Goal: Task Accomplishment & Management: Use online tool/utility

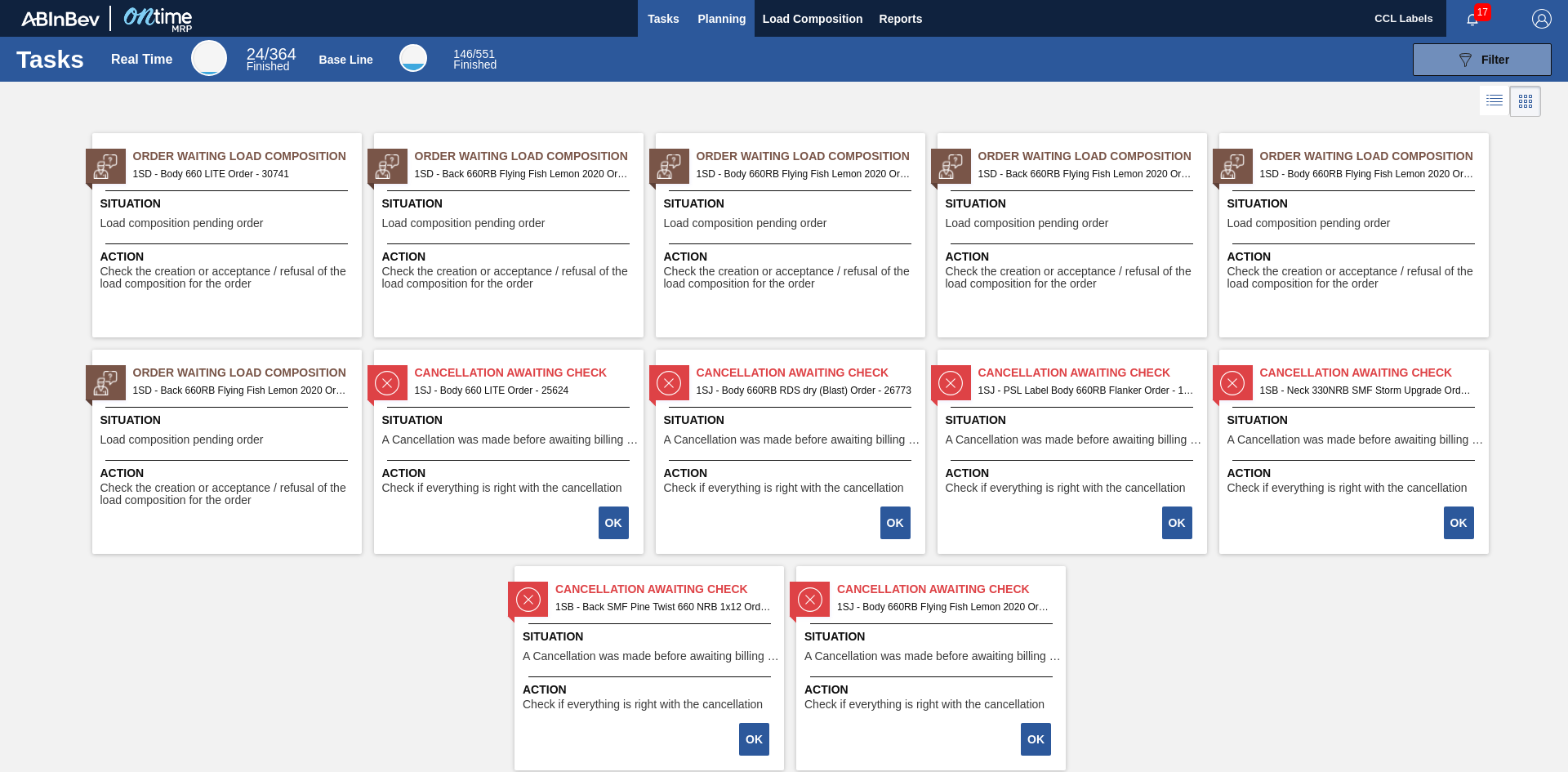
click at [710, 16] on span "Planning" at bounding box center [722, 19] width 48 height 20
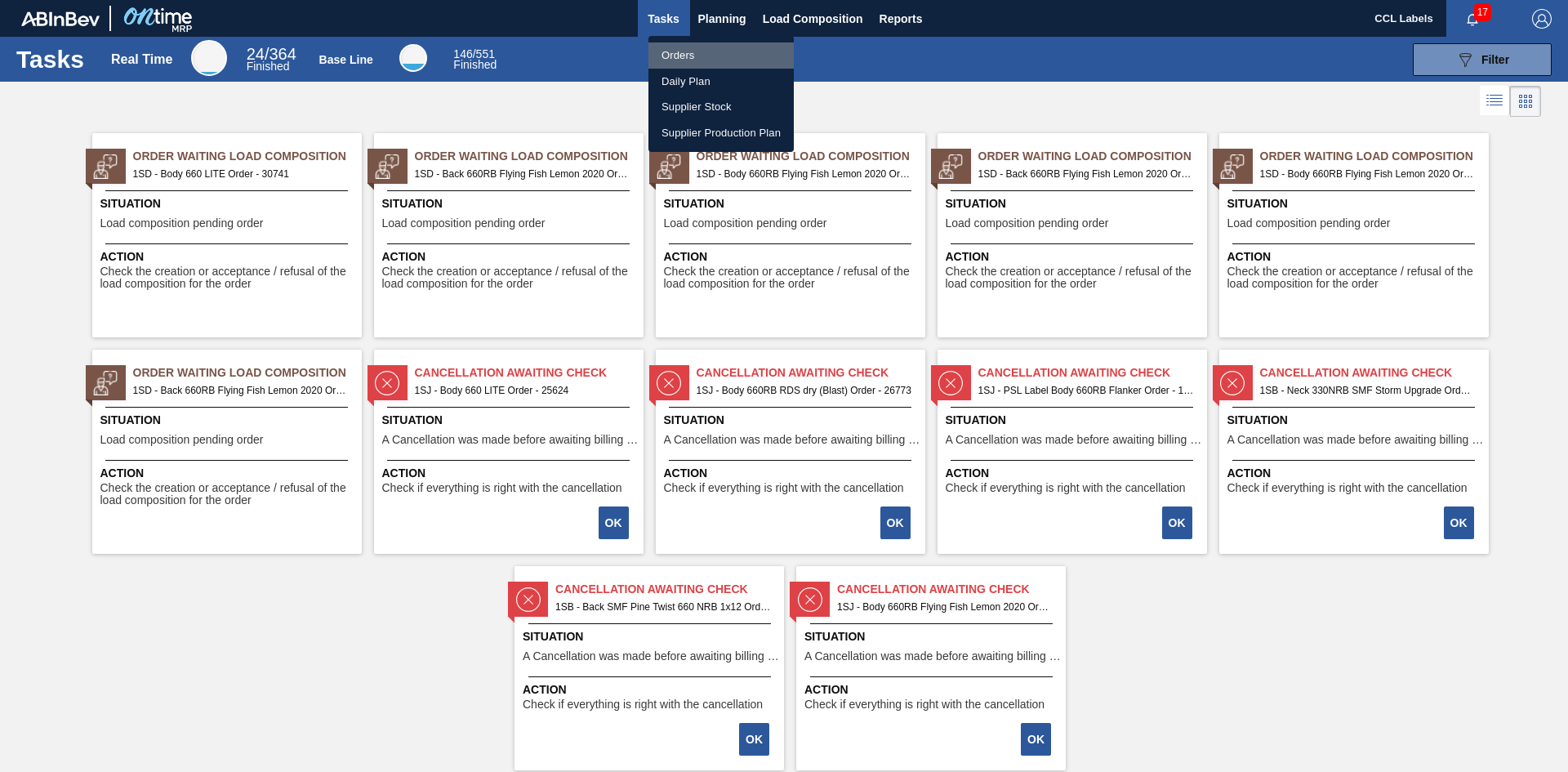
click at [690, 55] on li "Orders" at bounding box center [721, 56] width 145 height 26
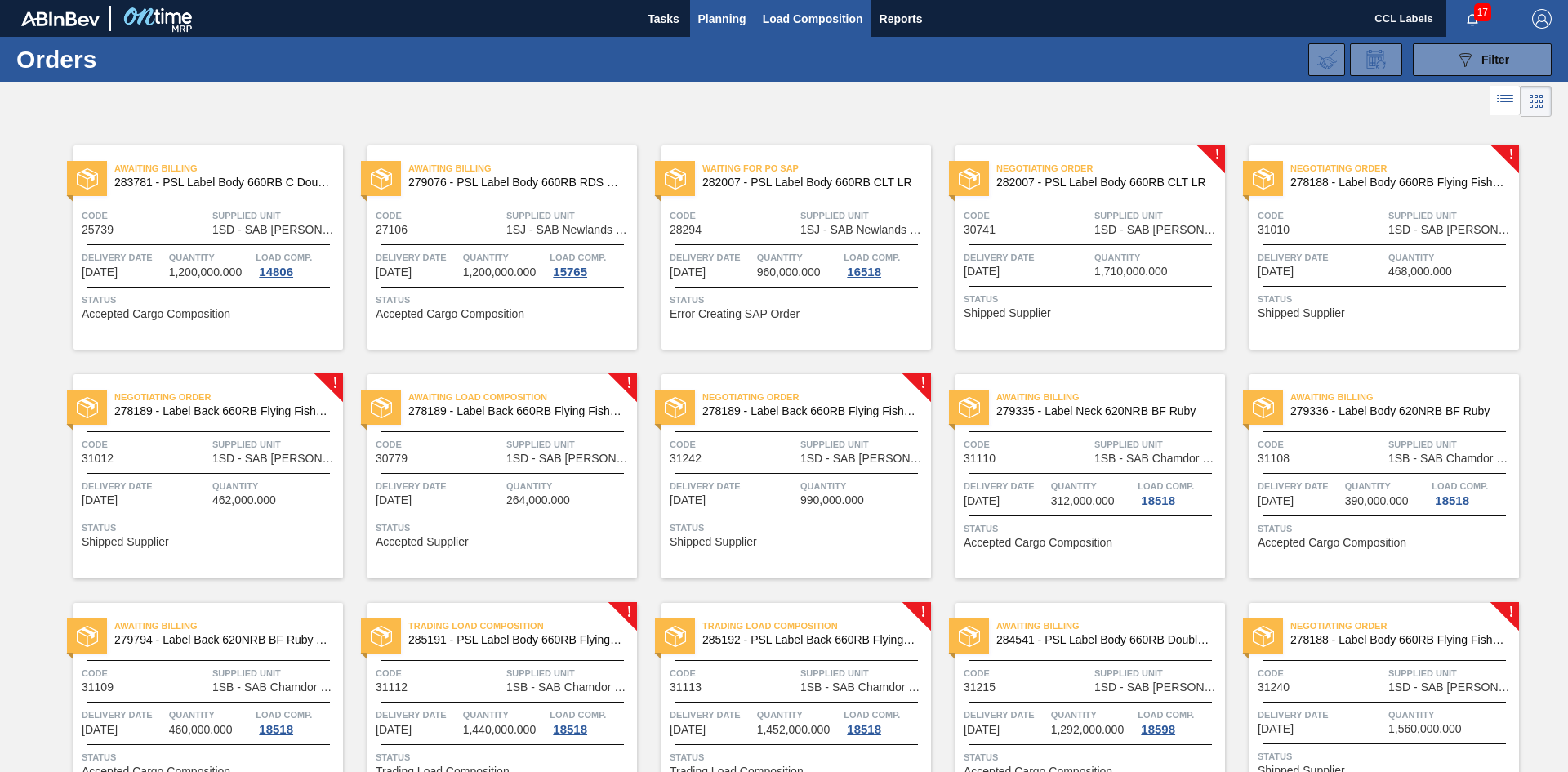
click at [791, 15] on span "Load Composition" at bounding box center [813, 19] width 100 height 20
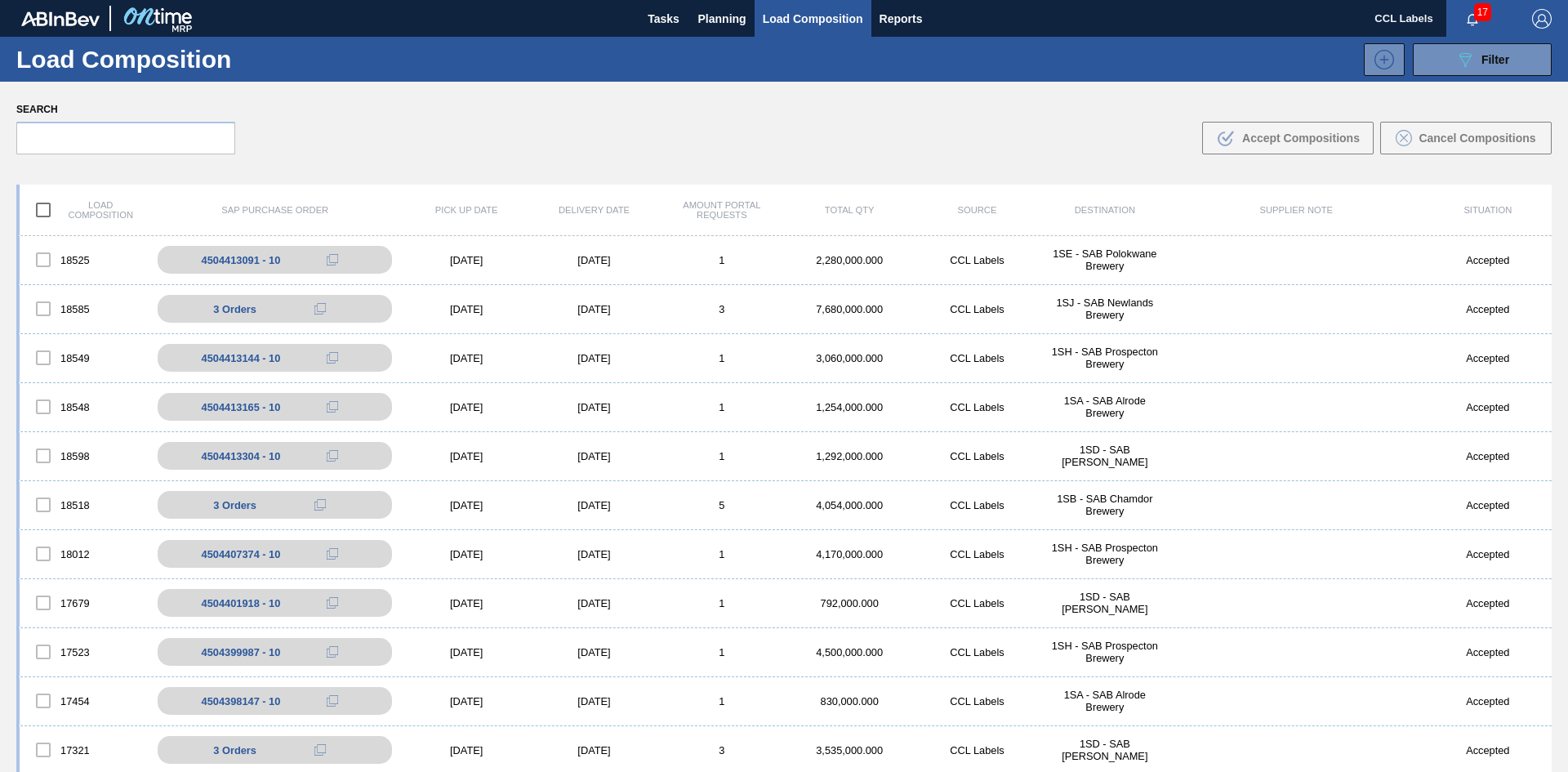
click at [618, 210] on div "Delivery Date" at bounding box center [594, 210] width 127 height 10
click at [627, 208] on div "Delivery Date" at bounding box center [594, 210] width 127 height 10
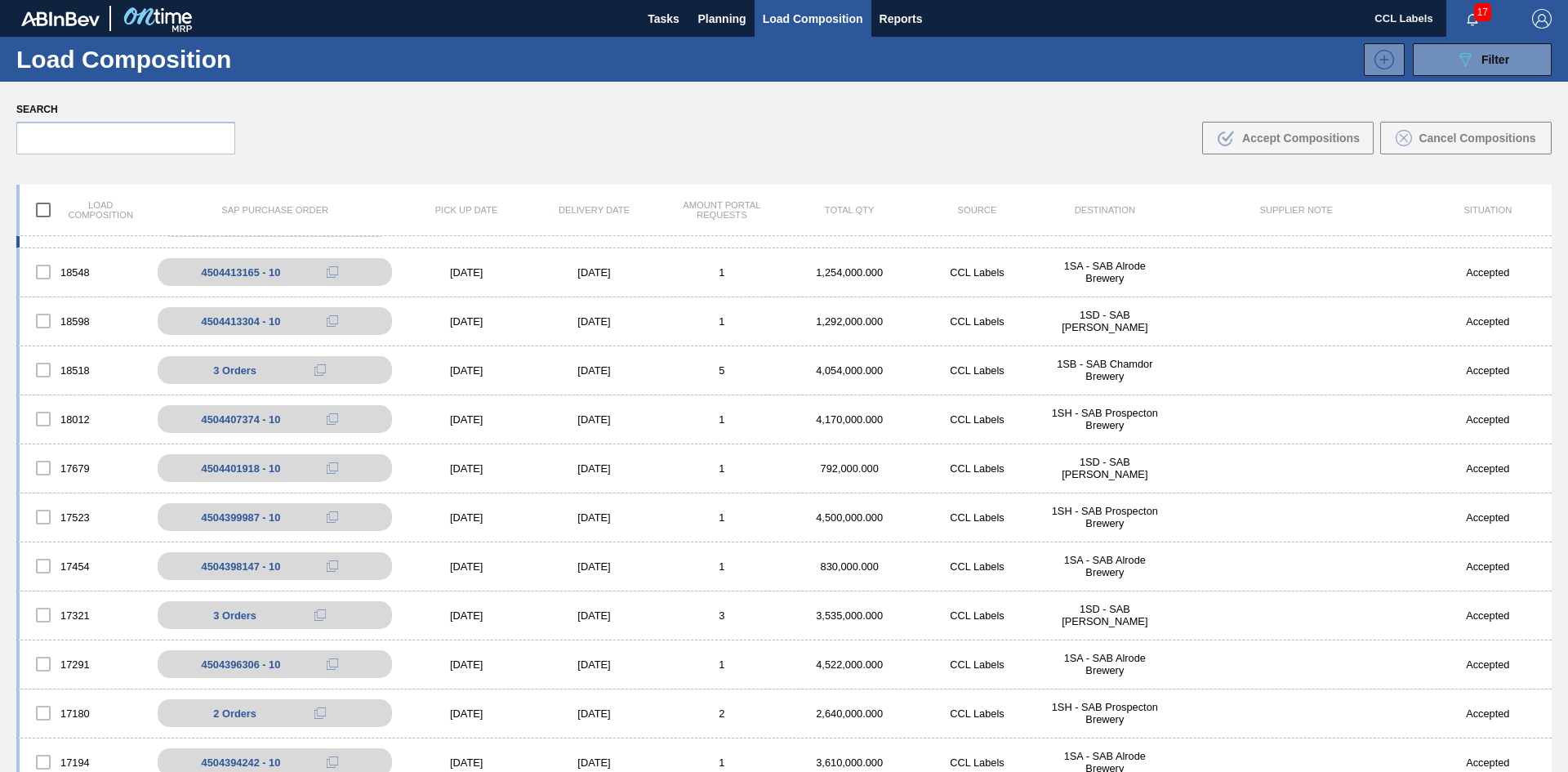
scroll to position [163, 0]
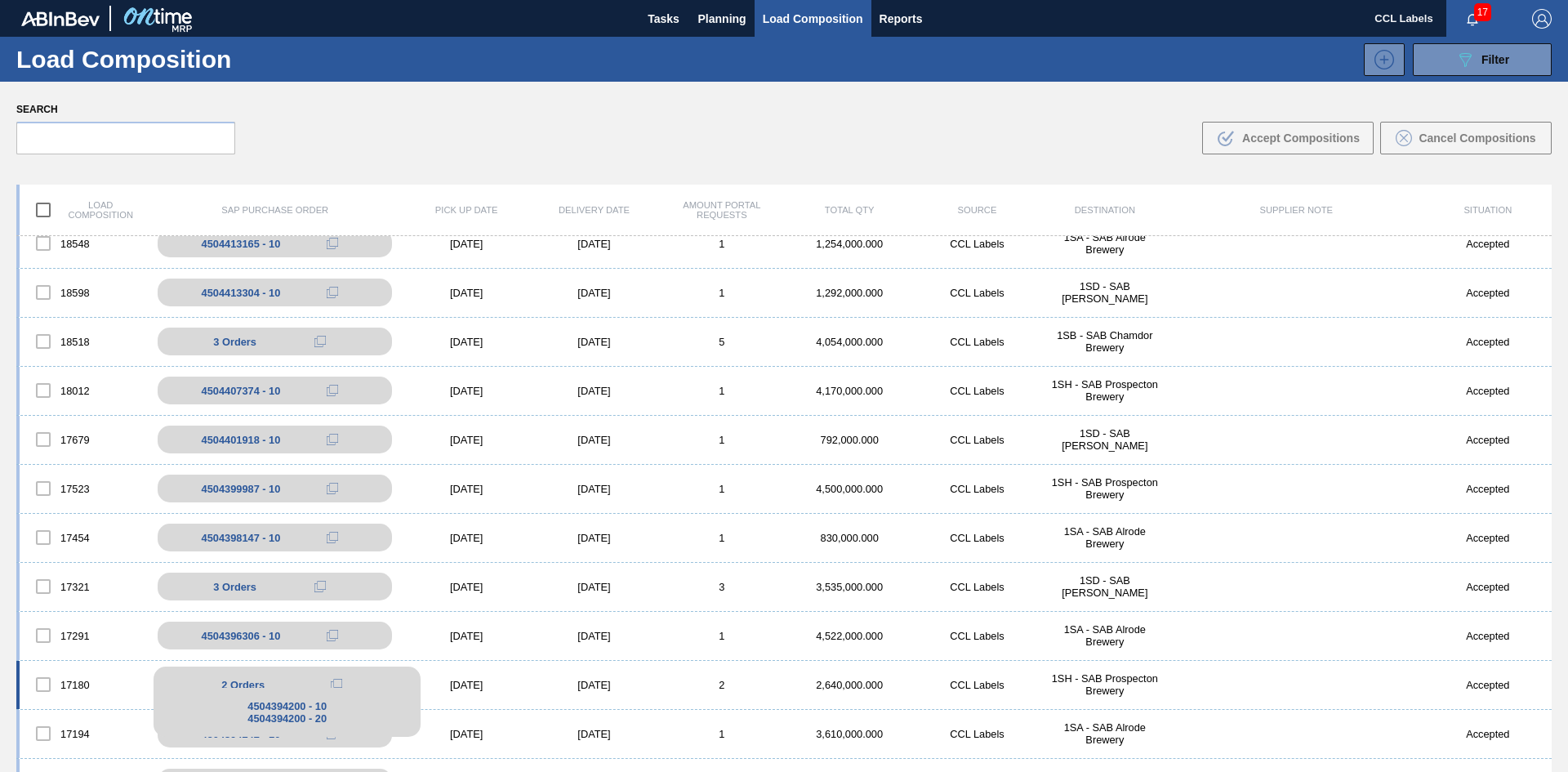
click at [253, 681] on span "2 Orders" at bounding box center [243, 684] width 44 height 12
click at [232, 679] on span "2 Orders" at bounding box center [243, 684] width 44 height 12
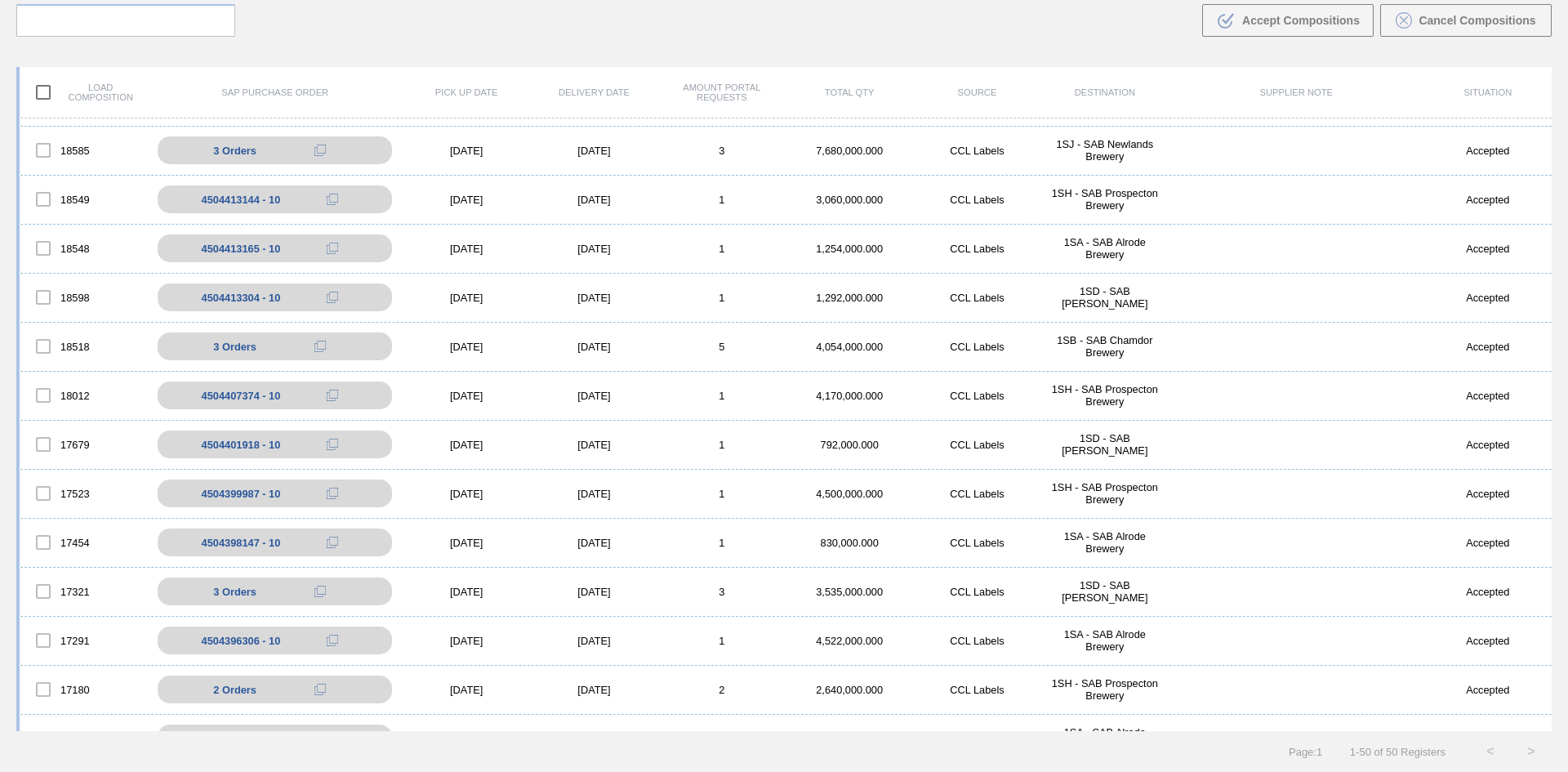
scroll to position [0, 0]
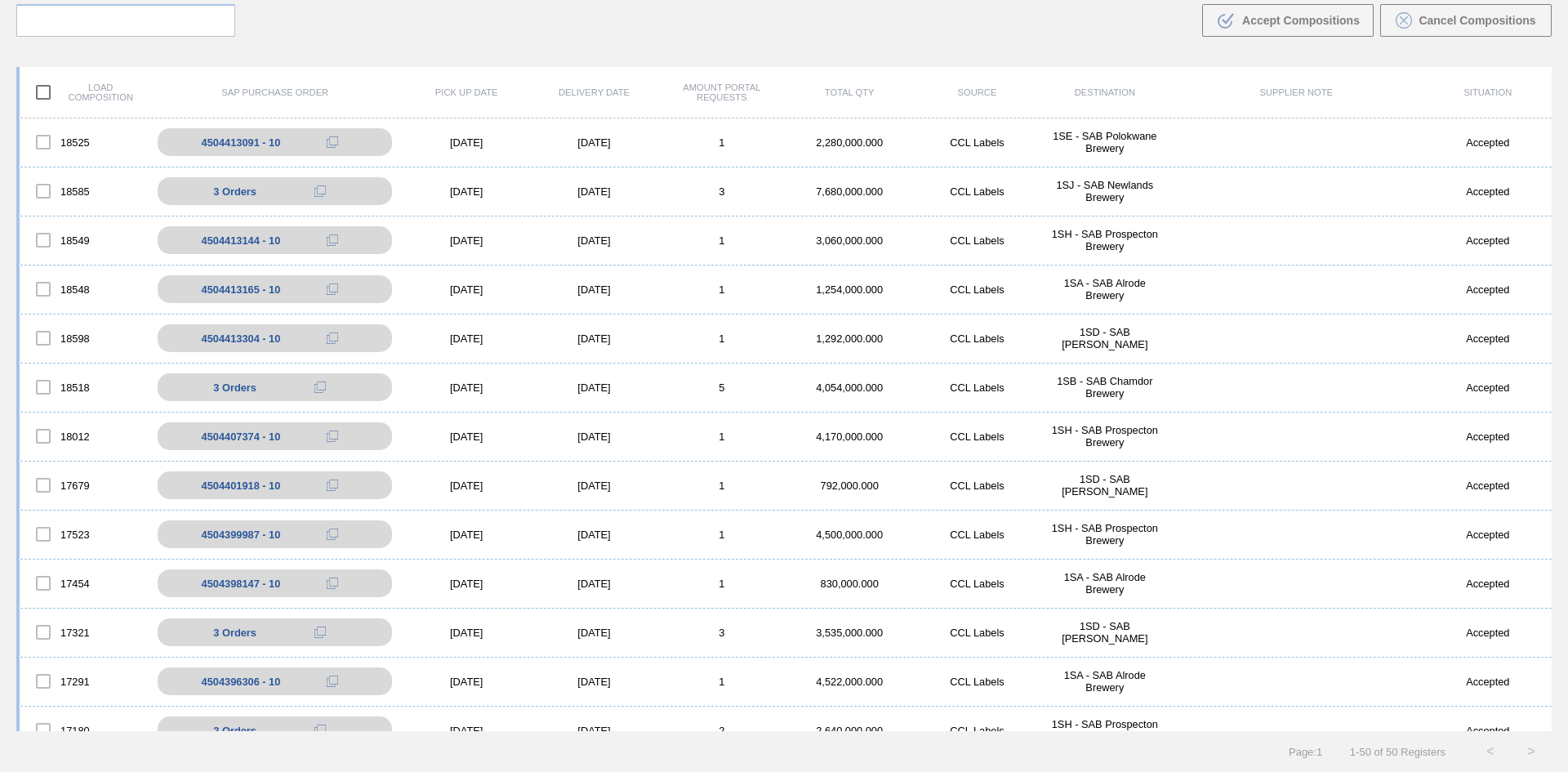
click at [623, 95] on div "Delivery Date" at bounding box center [594, 93] width 127 height 10
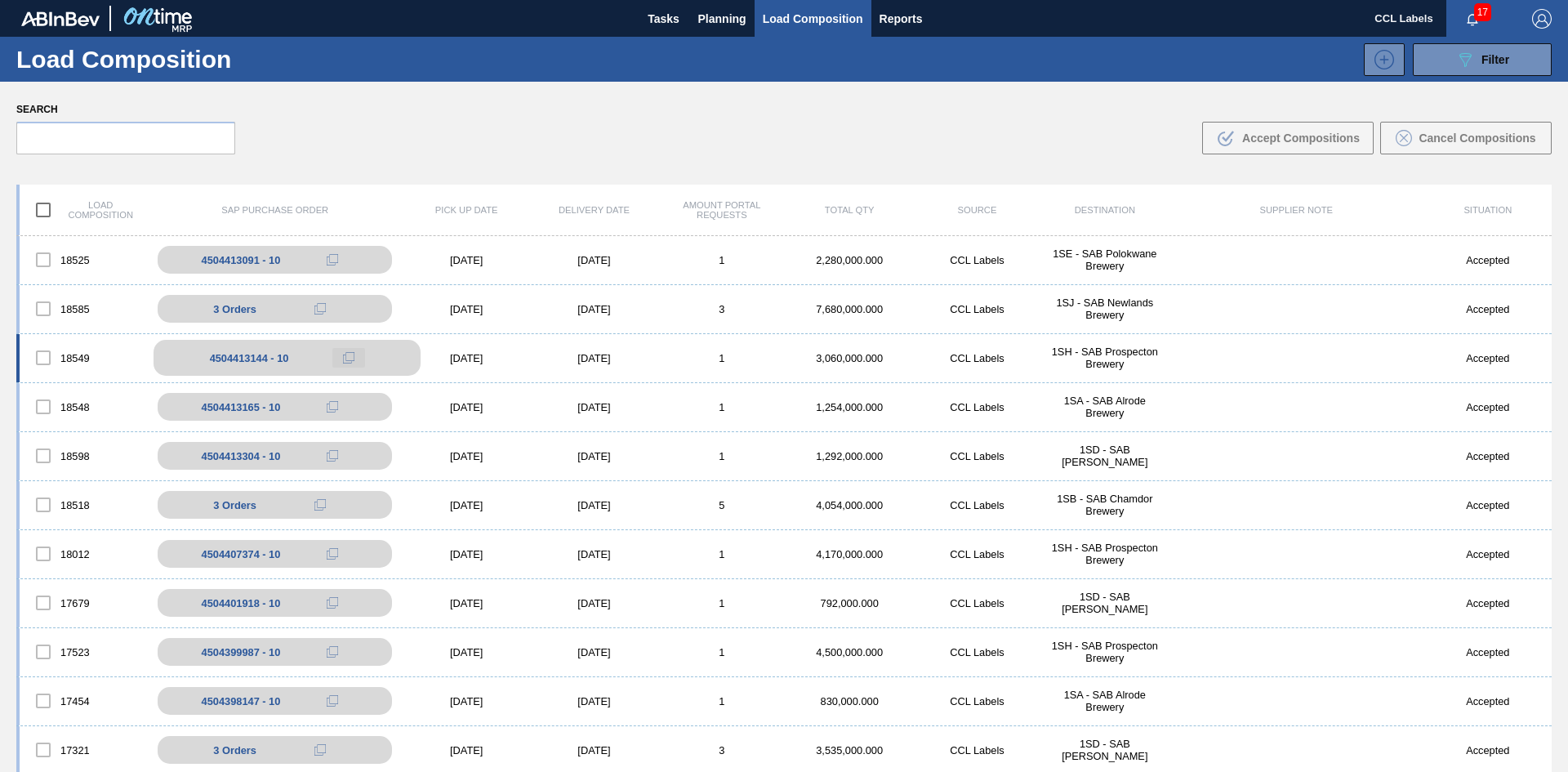
click at [344, 359] on icon at bounding box center [348, 357] width 11 height 11
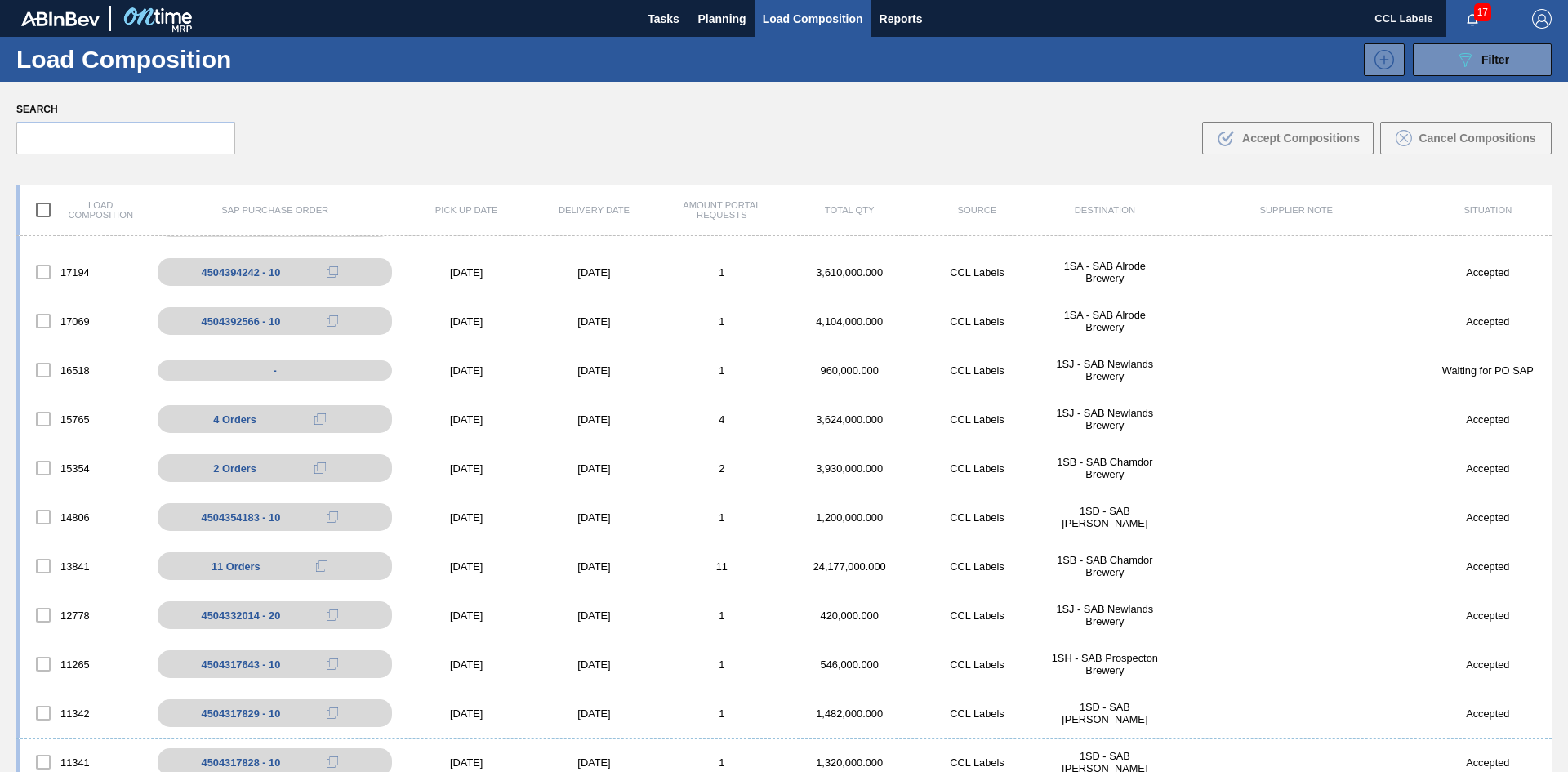
scroll to position [654, 0]
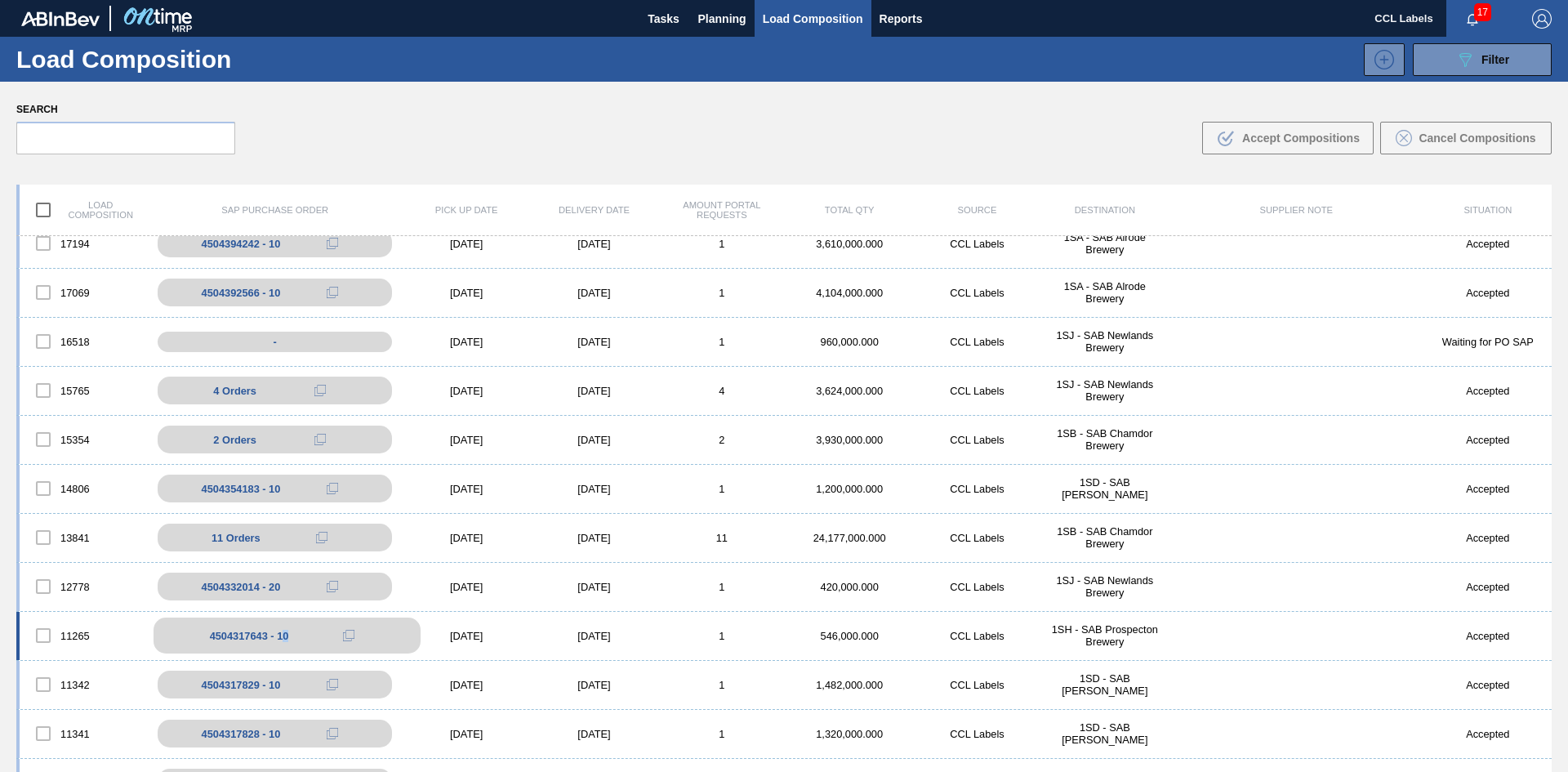
click at [281, 635] on div "4504317643 - 10" at bounding box center [287, 636] width 267 height 36
click at [279, 634] on div "4504317643 - 10" at bounding box center [250, 636] width 80 height 12
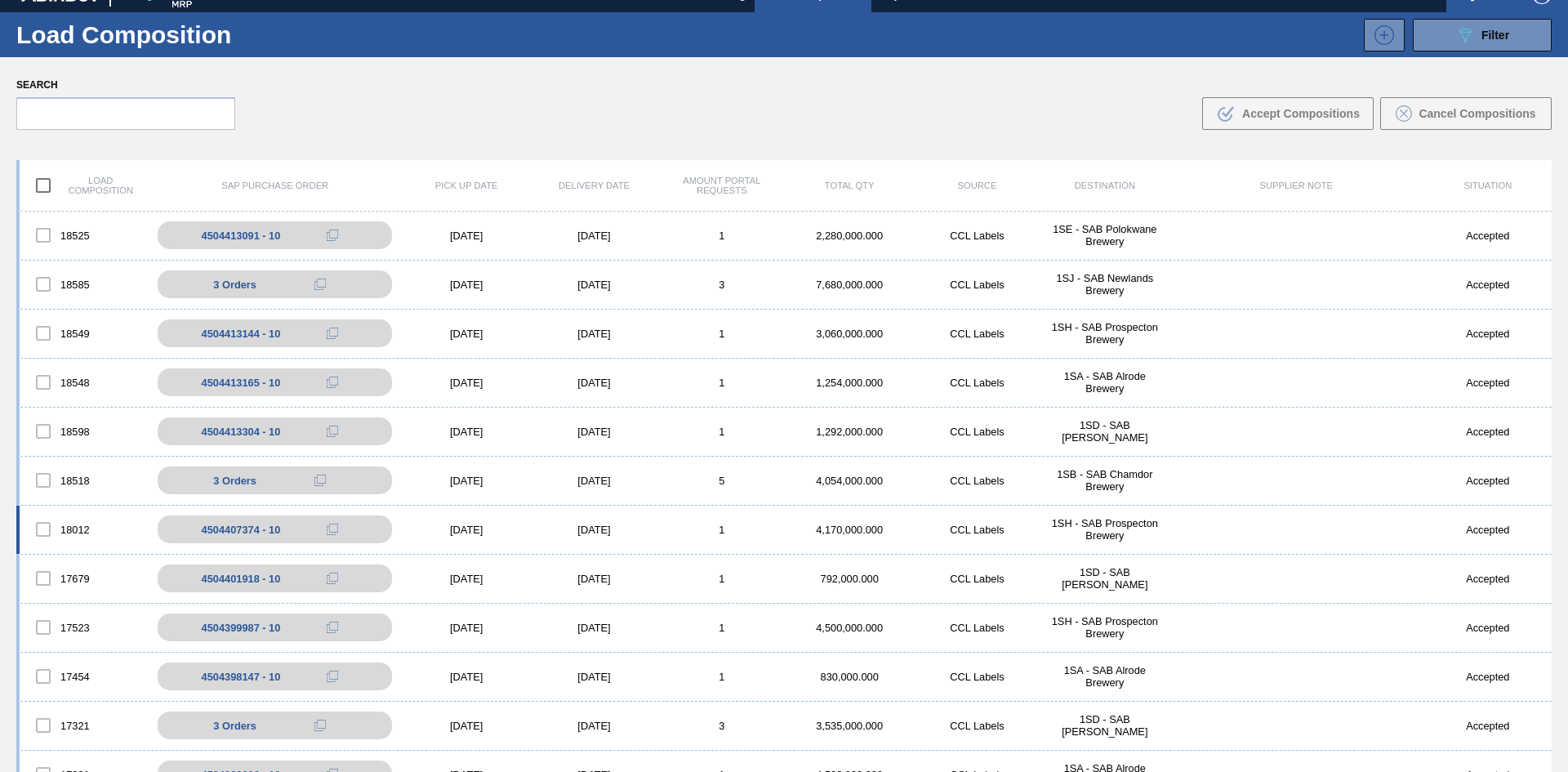
scroll to position [0, 0]
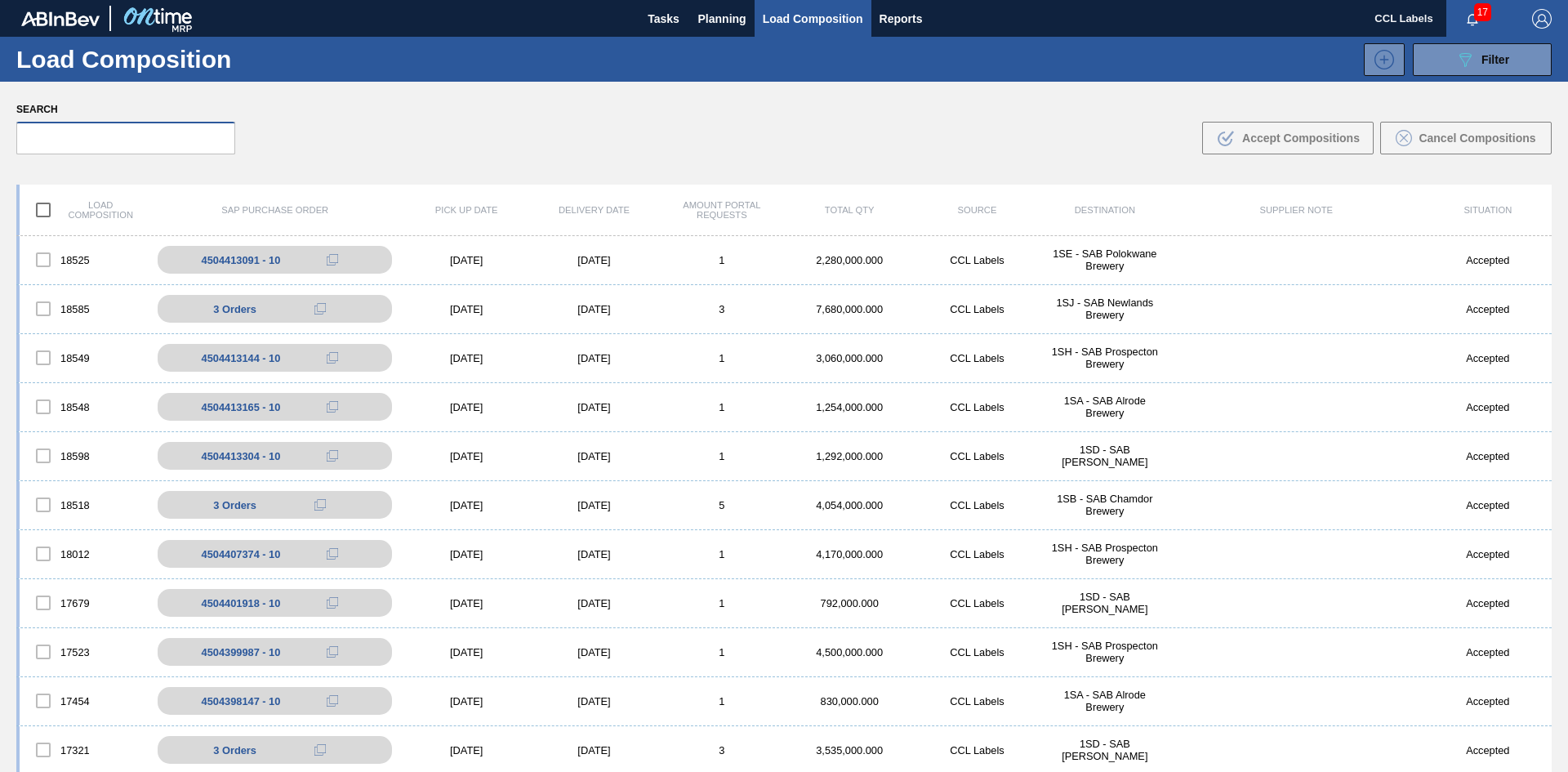
click at [92, 133] on input "text" at bounding box center [125, 137] width 219 height 33
click at [326, 212] on div "SAP Purchase Order" at bounding box center [275, 210] width 256 height 10
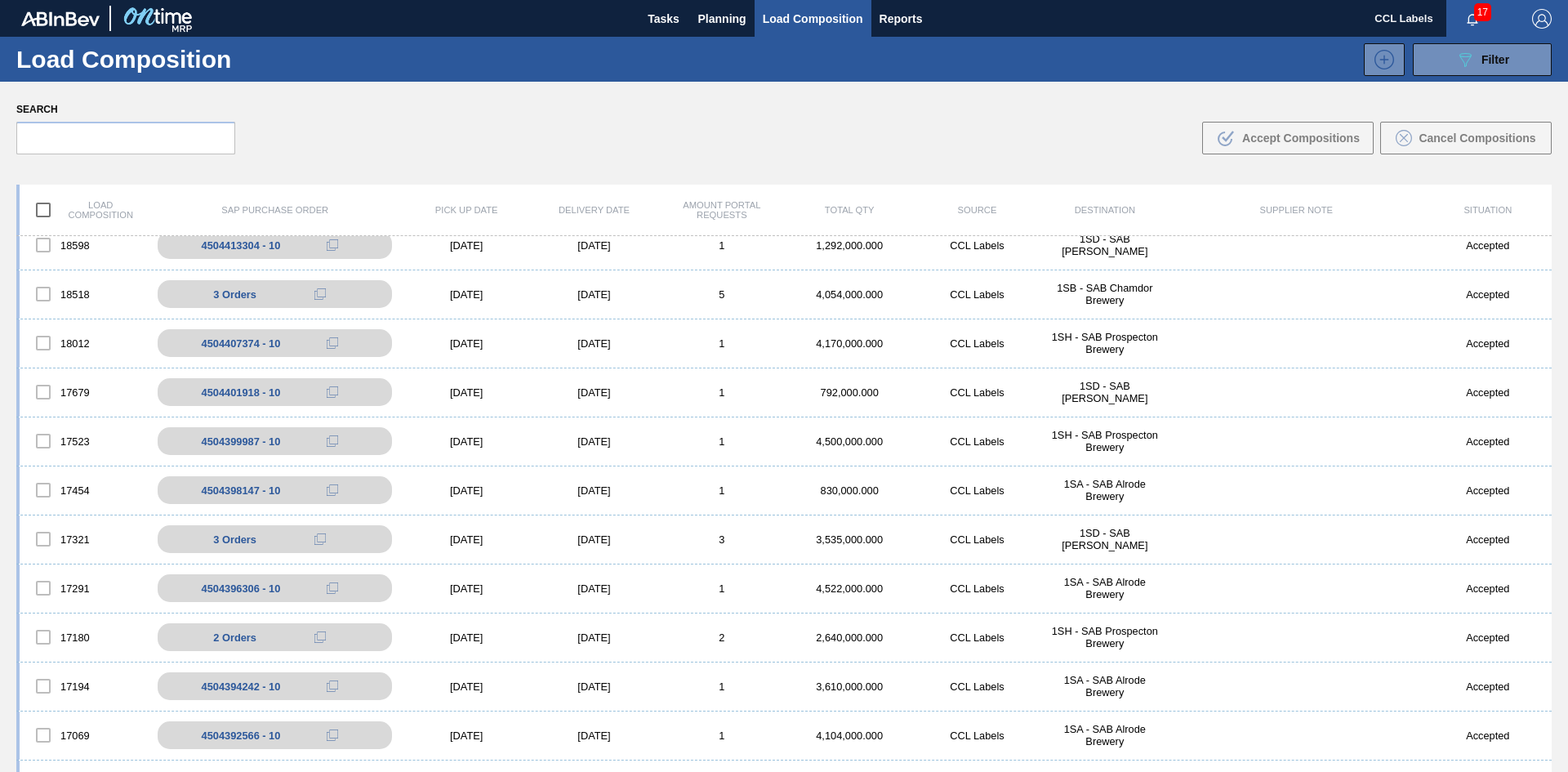
scroll to position [245, 0]
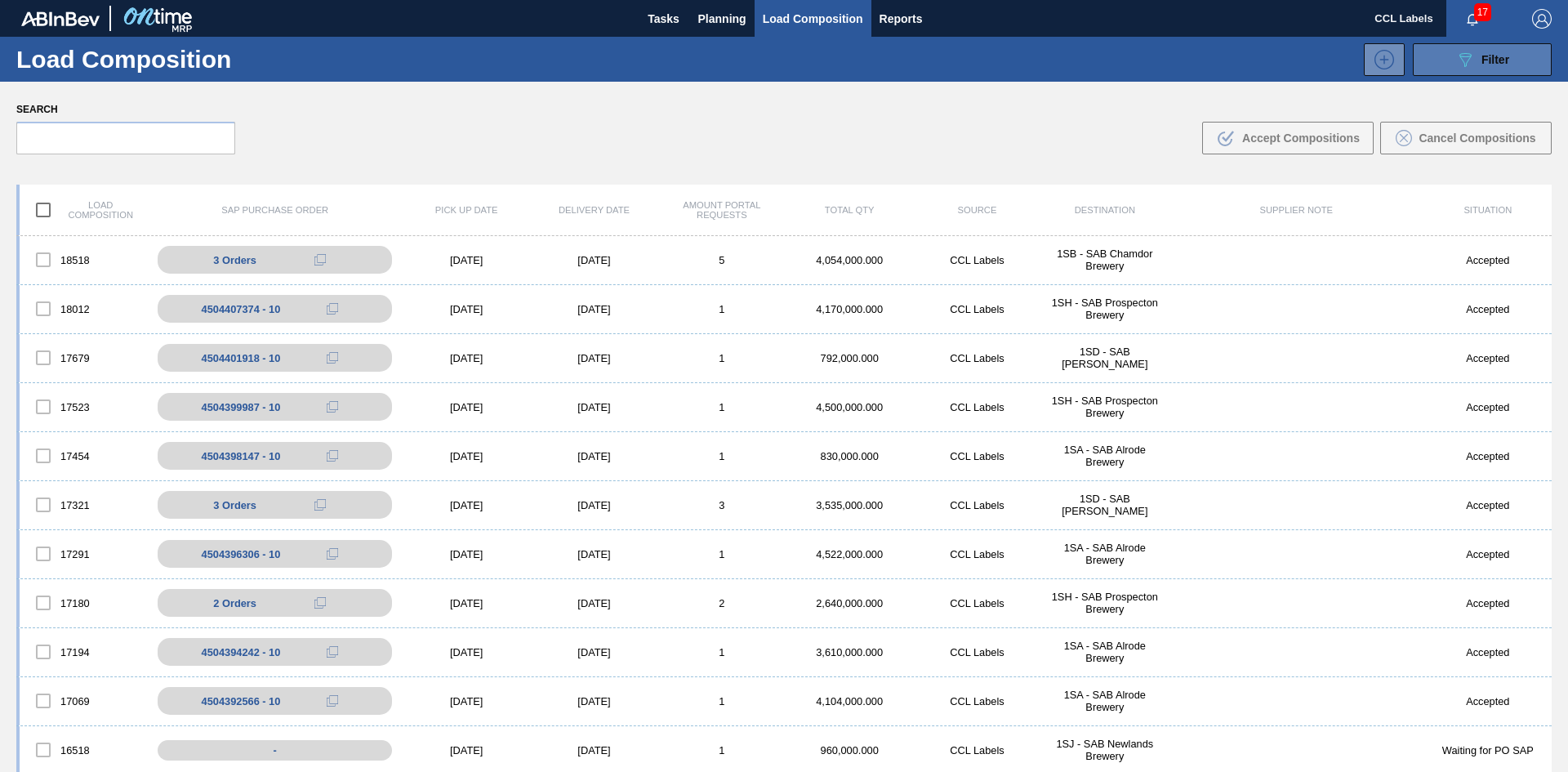
click at [1502, 50] on div "089F7B8B-B2A5-4AFE-B5C0-19BA573D28AC Filter" at bounding box center [1482, 60] width 54 height 20
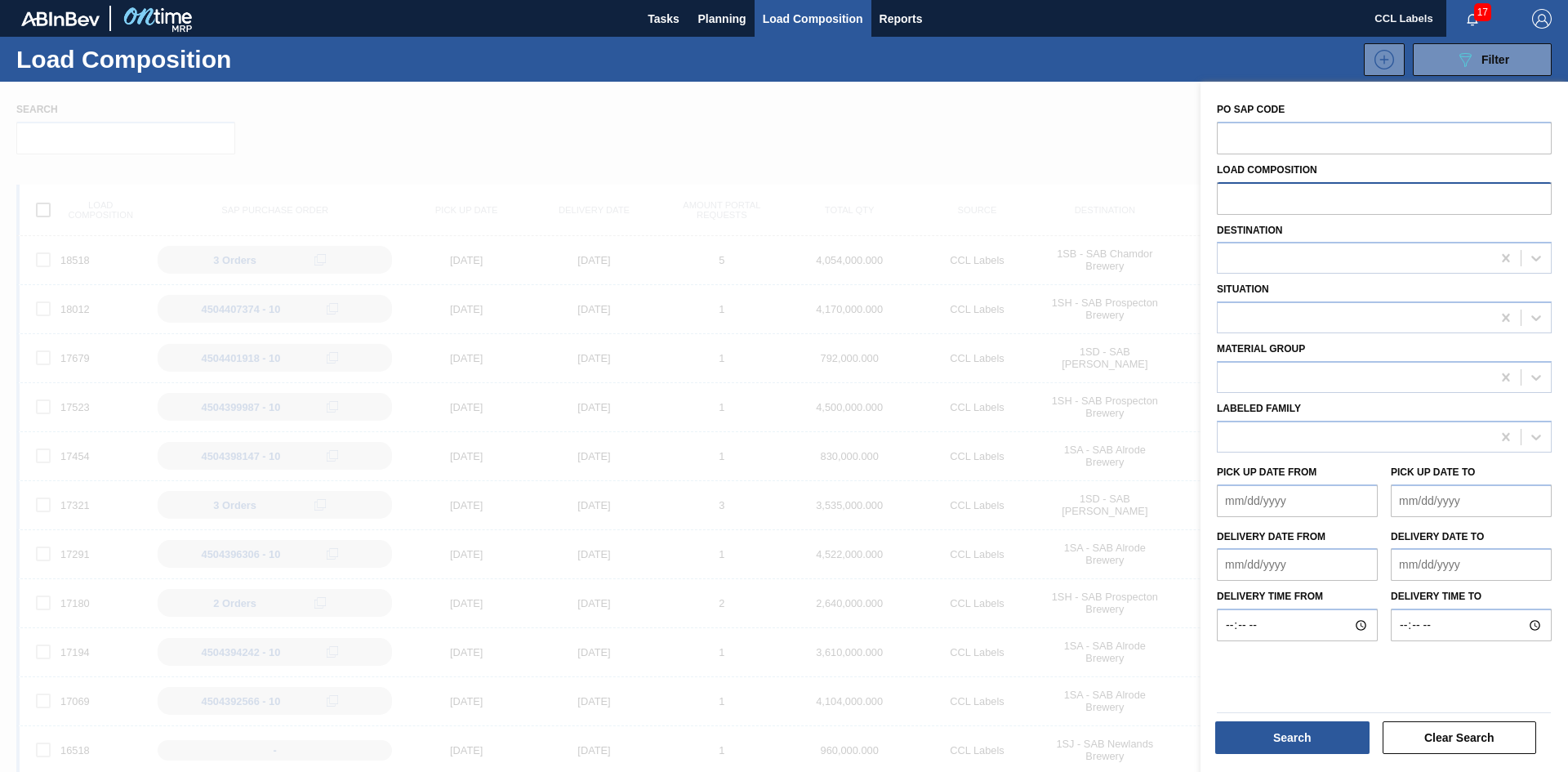
click at [1270, 199] on input "text" at bounding box center [1384, 197] width 335 height 31
click at [1262, 139] on input "text" at bounding box center [1384, 136] width 335 height 31
